Goal: Task Accomplishment & Management: Complete application form

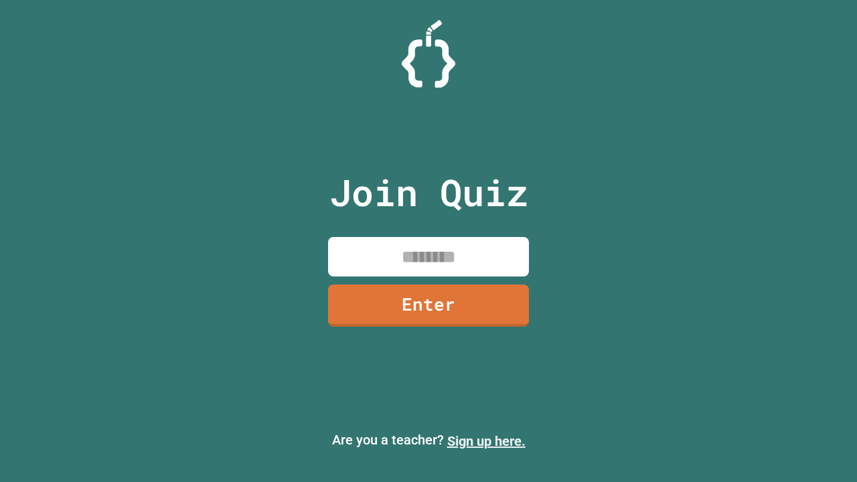
click at [486, 441] on link "Sign up here." at bounding box center [486, 441] width 78 height 16
